Goal: Task Accomplishment & Management: Manage account settings

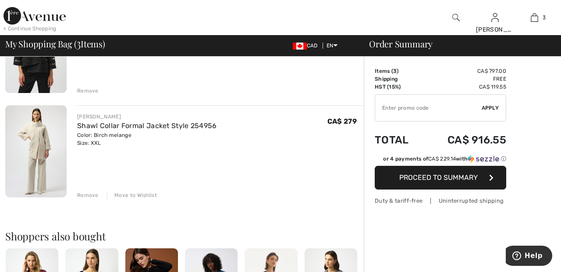
scroll to position [235, 0]
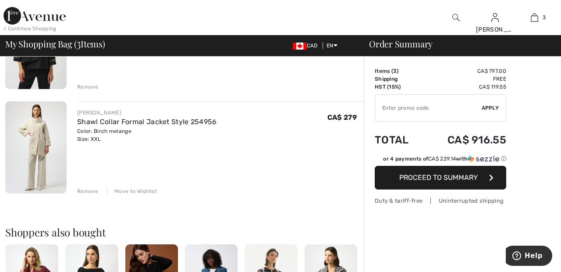
click at [142, 192] on div "Move to Wishlist" at bounding box center [132, 191] width 50 height 8
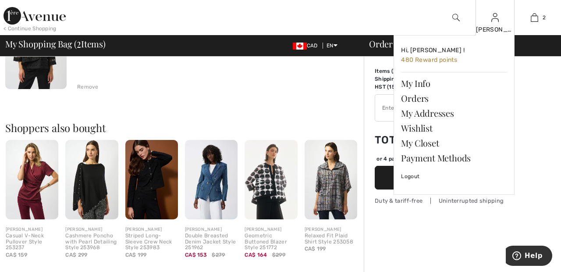
click at [496, 22] on img at bounding box center [494, 17] width 7 height 11
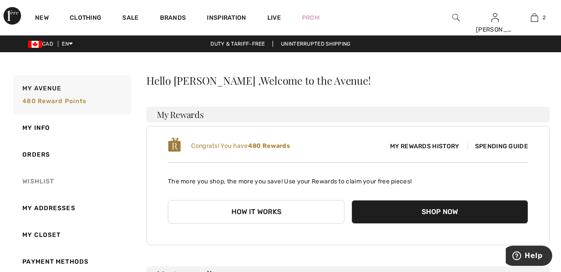
click at [50, 178] on link "Wishlist" at bounding box center [71, 181] width 120 height 27
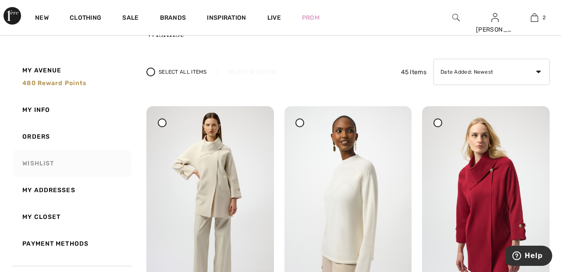
scroll to position [49, 0]
click at [441, 123] on div at bounding box center [438, 121] width 9 height 9
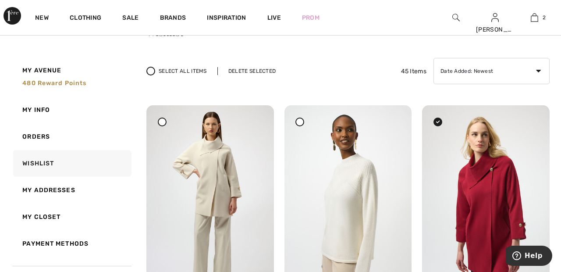
click at [253, 69] on div "Delete Selected" at bounding box center [251, 71] width 69 height 8
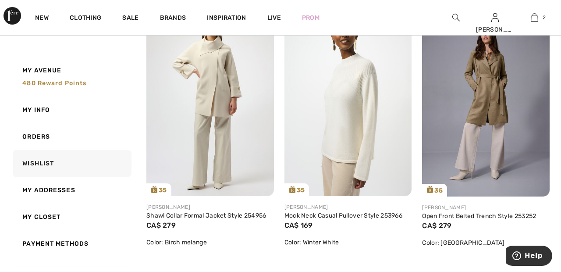
scroll to position [153, 0]
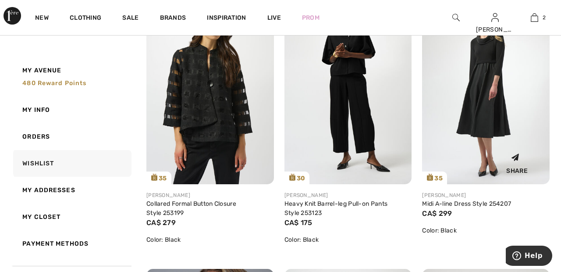
click at [494, 114] on img at bounding box center [486, 88] width 128 height 191
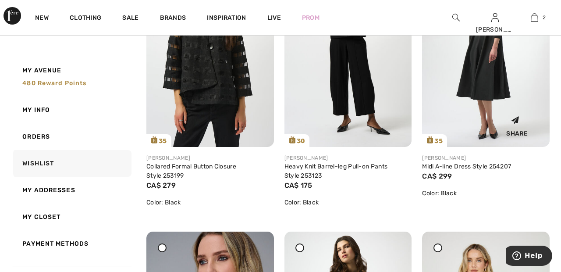
scroll to position [745, 0]
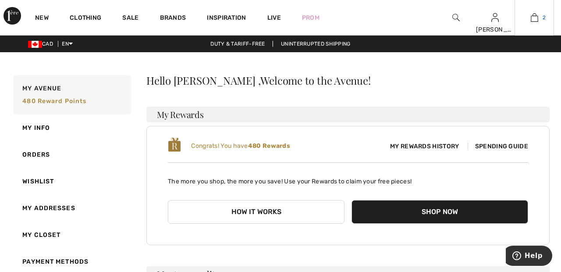
click at [538, 19] on img at bounding box center [534, 17] width 7 height 11
